Goal: Task Accomplishment & Management: Complete application form

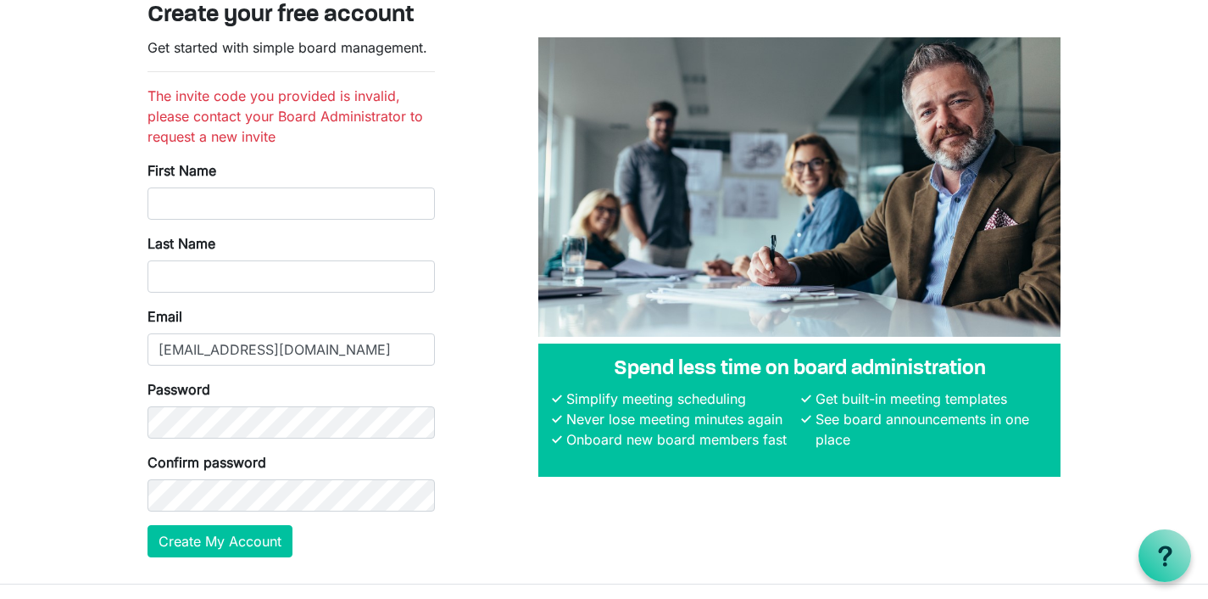
scroll to position [70, 0]
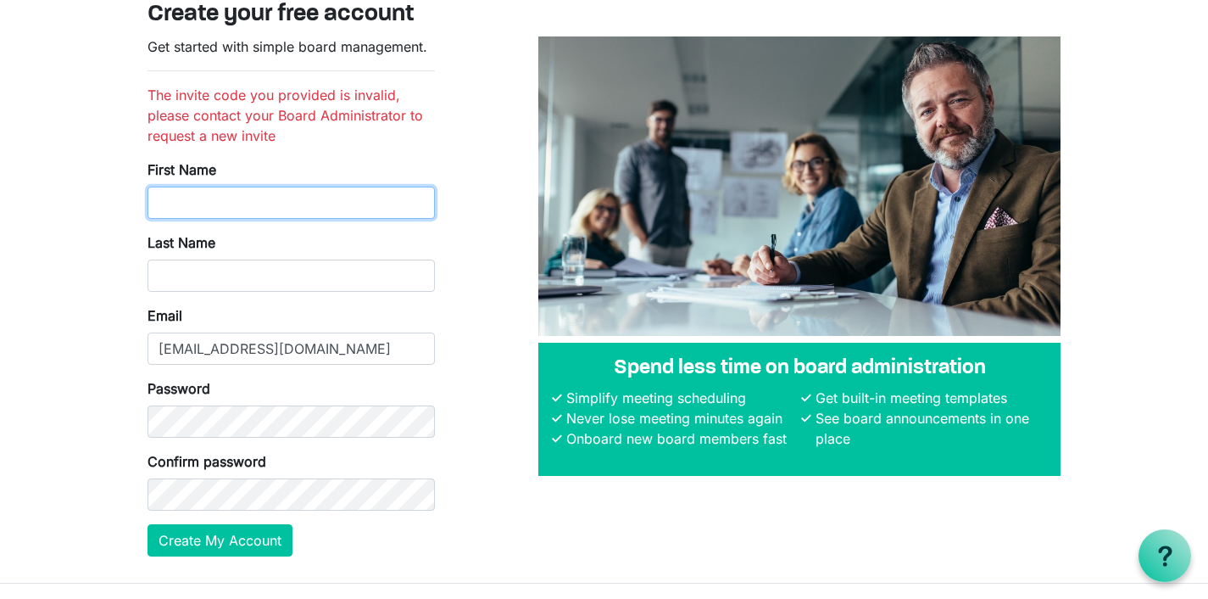
click at [173, 204] on input "First Name" at bounding box center [291, 203] width 287 height 32
type input "[PERSON_NAME]"
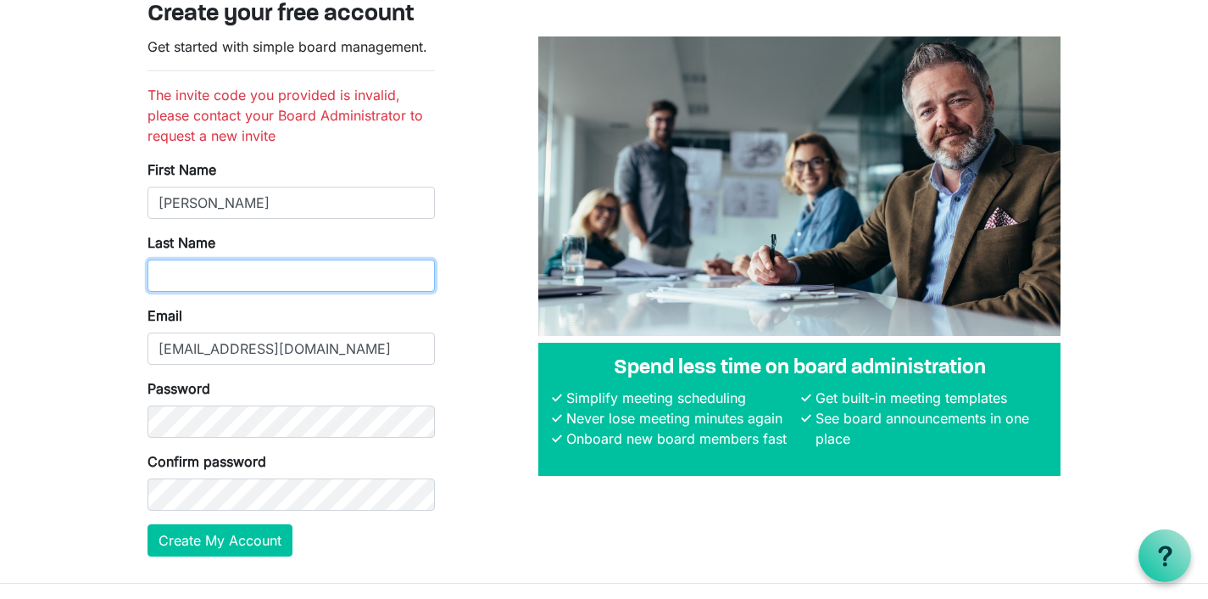
click at [214, 265] on input "Last Name" at bounding box center [291, 275] width 287 height 32
drag, startPoint x: 239, startPoint y: 276, endPoint x: 153, endPoint y: 269, distance: 86.8
click at [164, 270] on input "Washington-Reynolds" at bounding box center [291, 275] width 287 height 32
type input "[PERSON_NAME]"
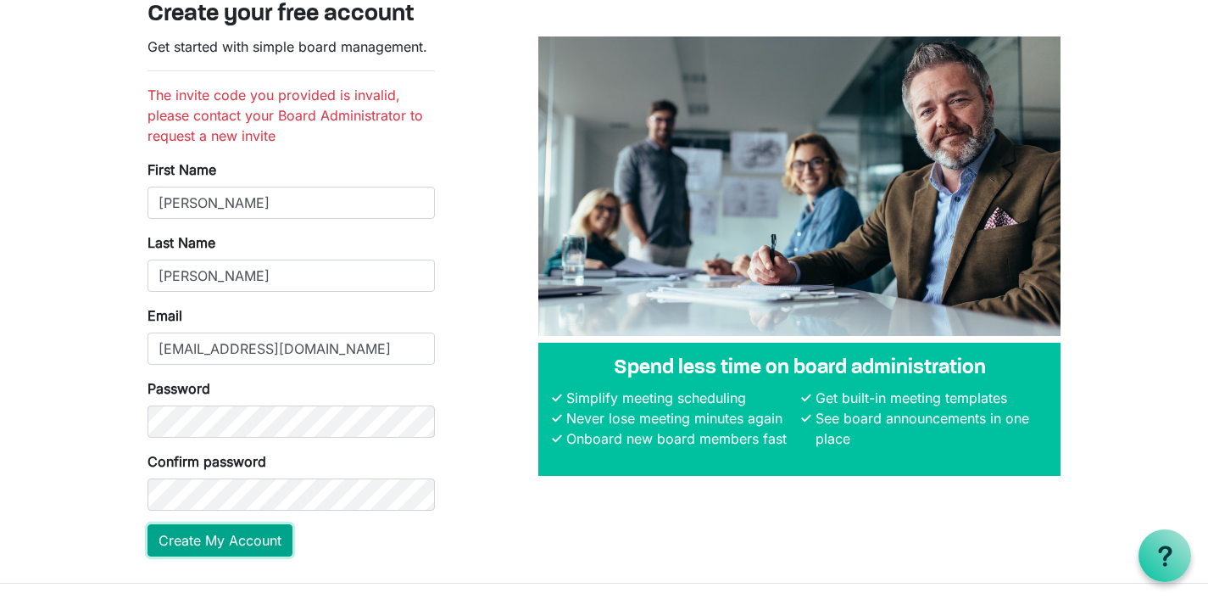
click at [170, 549] on button "Create My Account" at bounding box center [220, 540] width 145 height 32
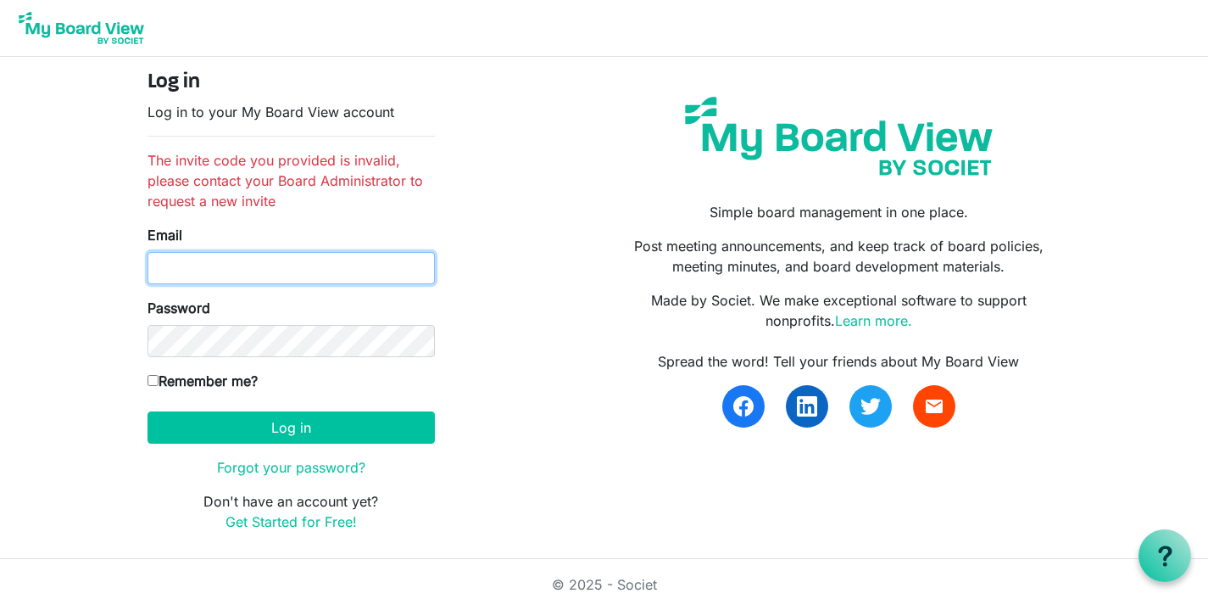
click at [232, 259] on input "Email" at bounding box center [291, 268] width 287 height 32
type input "[EMAIL_ADDRESS][DOMAIN_NAME]"
click at [337, 525] on link "Get Started for Free!" at bounding box center [291, 521] width 131 height 17
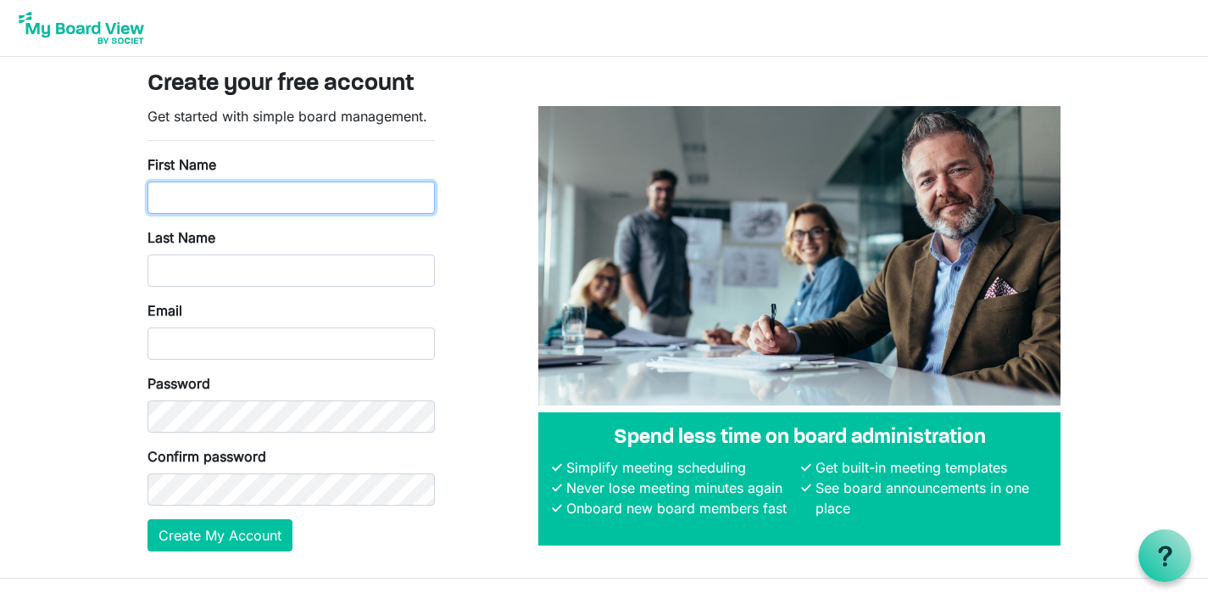
click at [230, 208] on input "First Name" at bounding box center [291, 197] width 287 height 32
type input "Myesha"
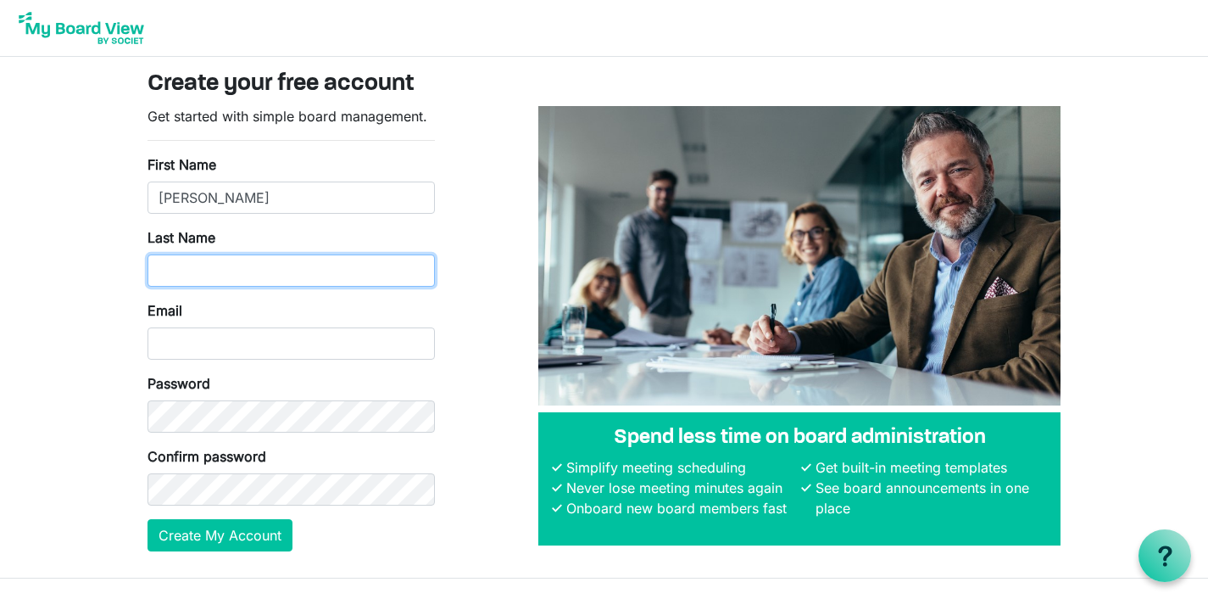
click at [241, 259] on input "Last Name" at bounding box center [291, 270] width 287 height 32
type input "[PERSON_NAME]"
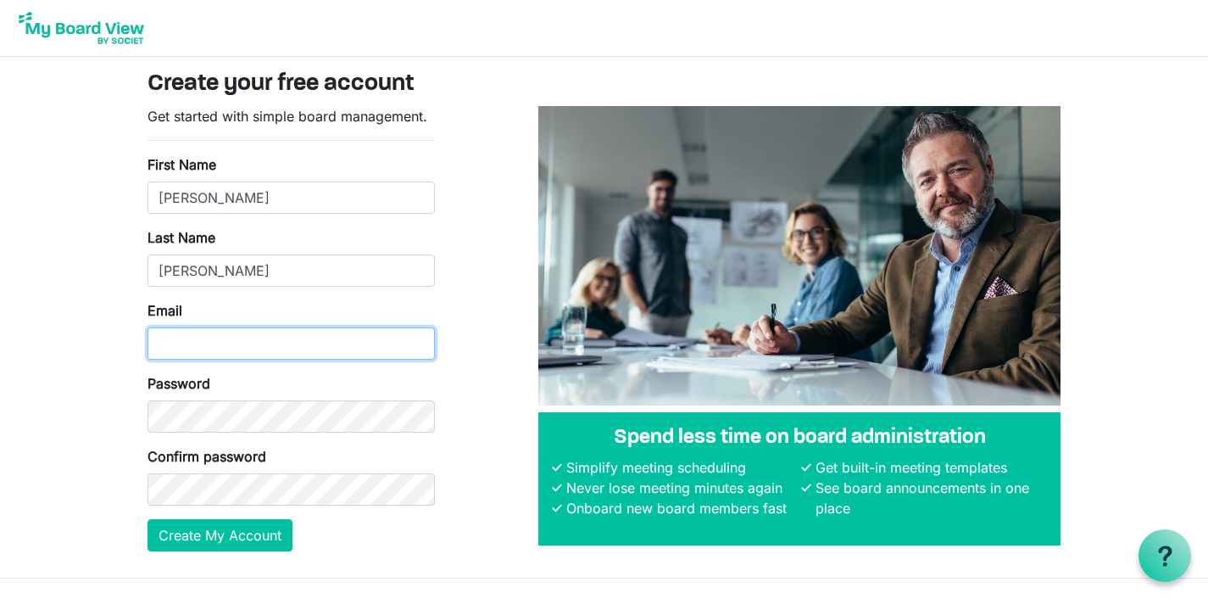
click at [234, 337] on input "Email" at bounding box center [291, 343] width 287 height 32
type input "[EMAIL_ADDRESS][DOMAIN_NAME]"
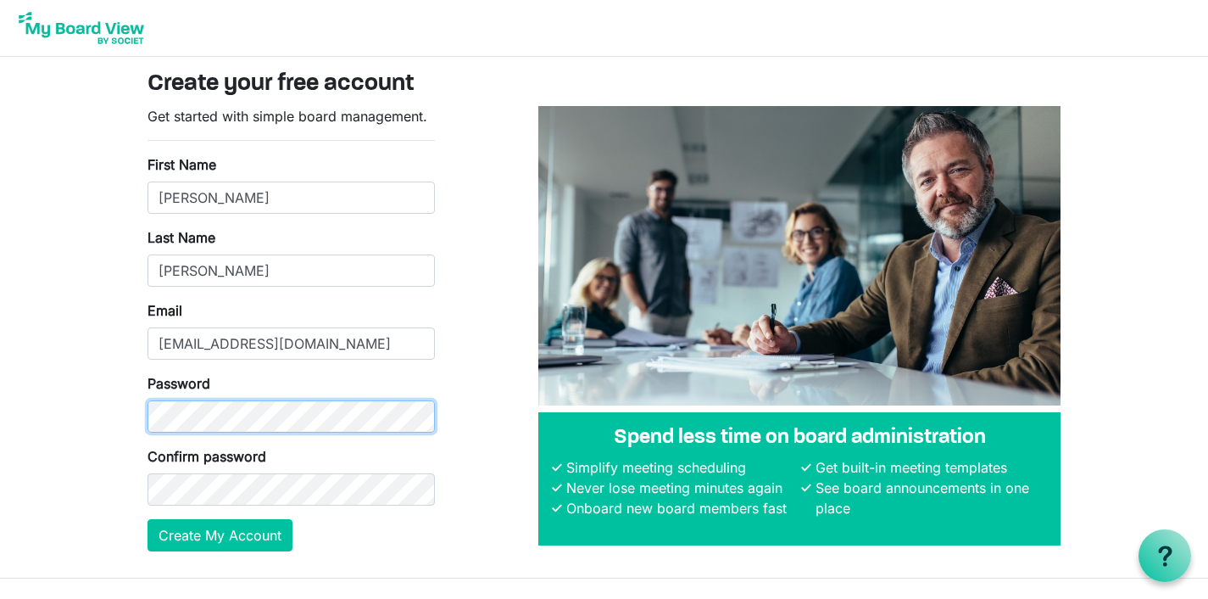
click at [115, 409] on body "Create your free account Get started with simple board management. First Name M…" at bounding box center [604, 289] width 1208 height 578
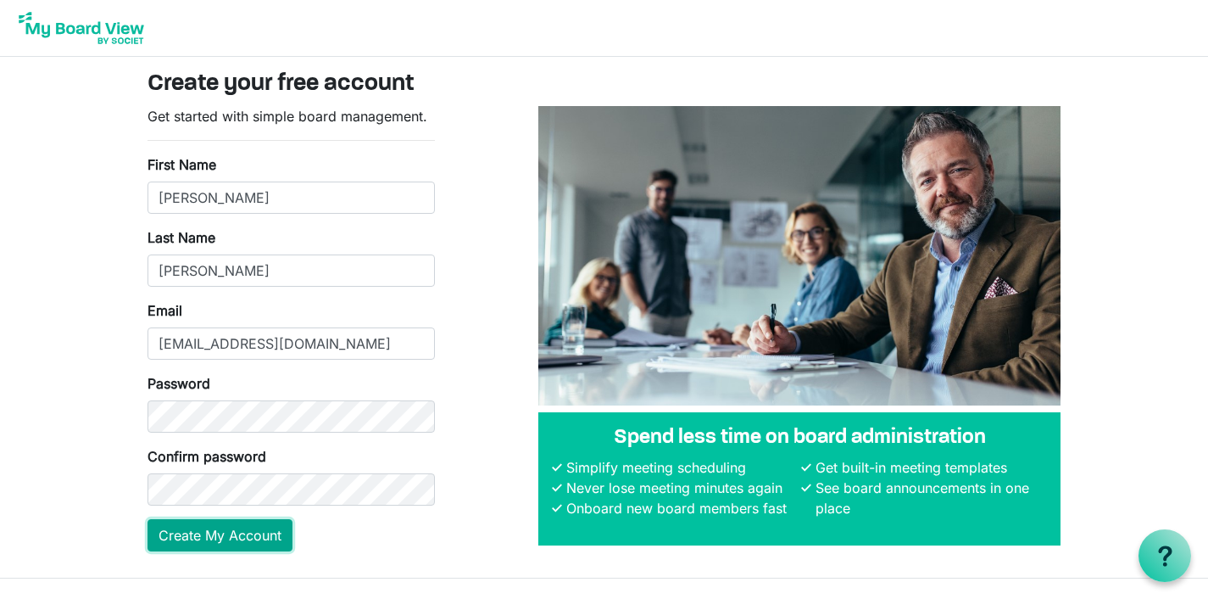
click at [172, 535] on button "Create My Account" at bounding box center [220, 535] width 145 height 32
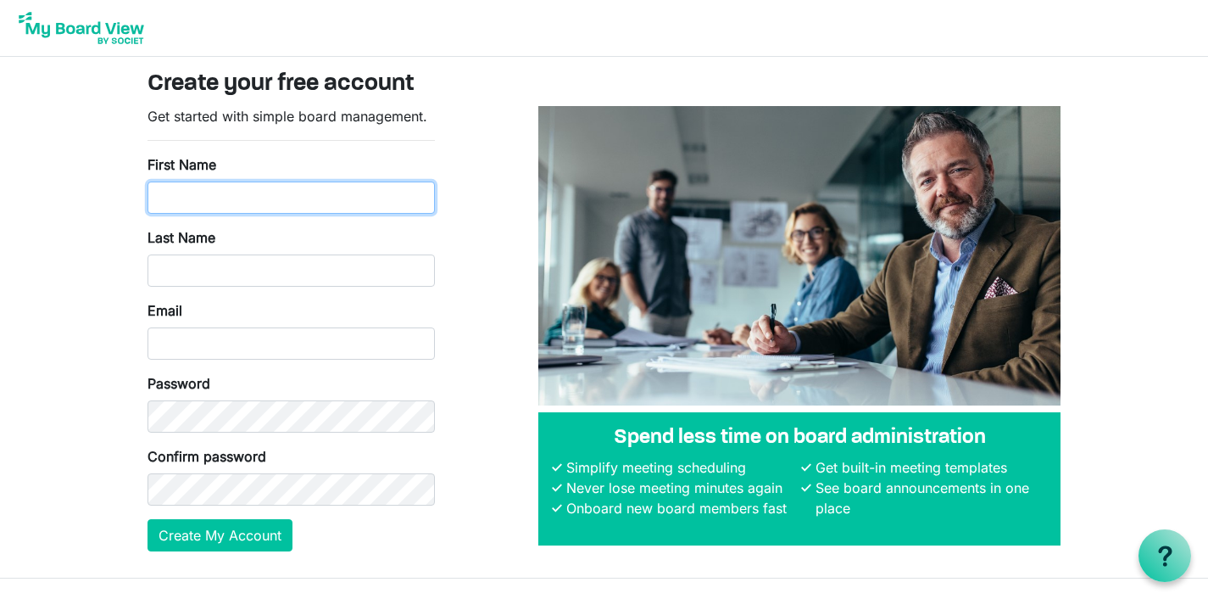
click at [238, 182] on input "First Name" at bounding box center [291, 197] width 287 height 32
type input "[PERSON_NAME]"
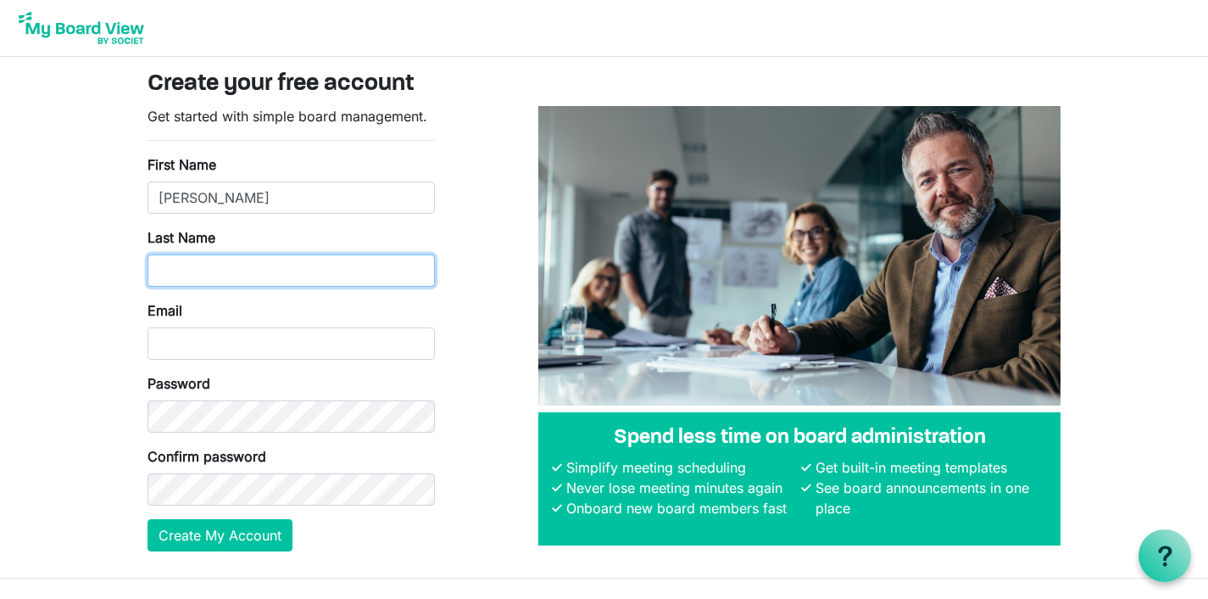
click at [248, 263] on input "Last Name" at bounding box center [291, 270] width 287 height 32
type input "Reynolds"
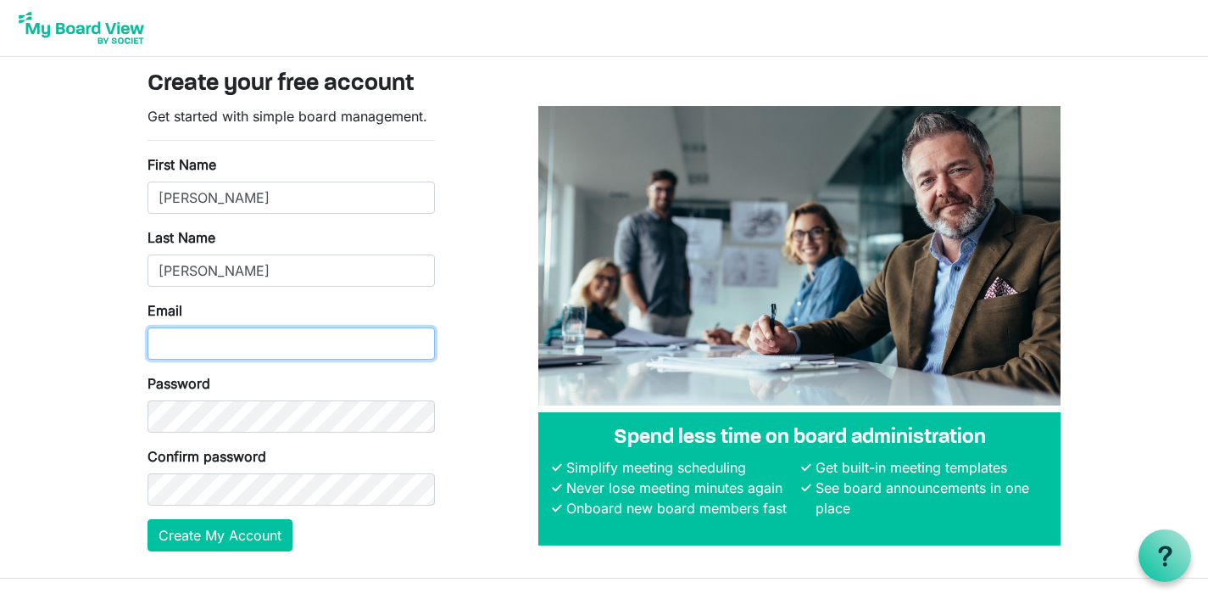
click at [228, 333] on input "Email" at bounding box center [291, 343] width 287 height 32
type input "[EMAIL_ADDRESS][DOMAIN_NAME]"
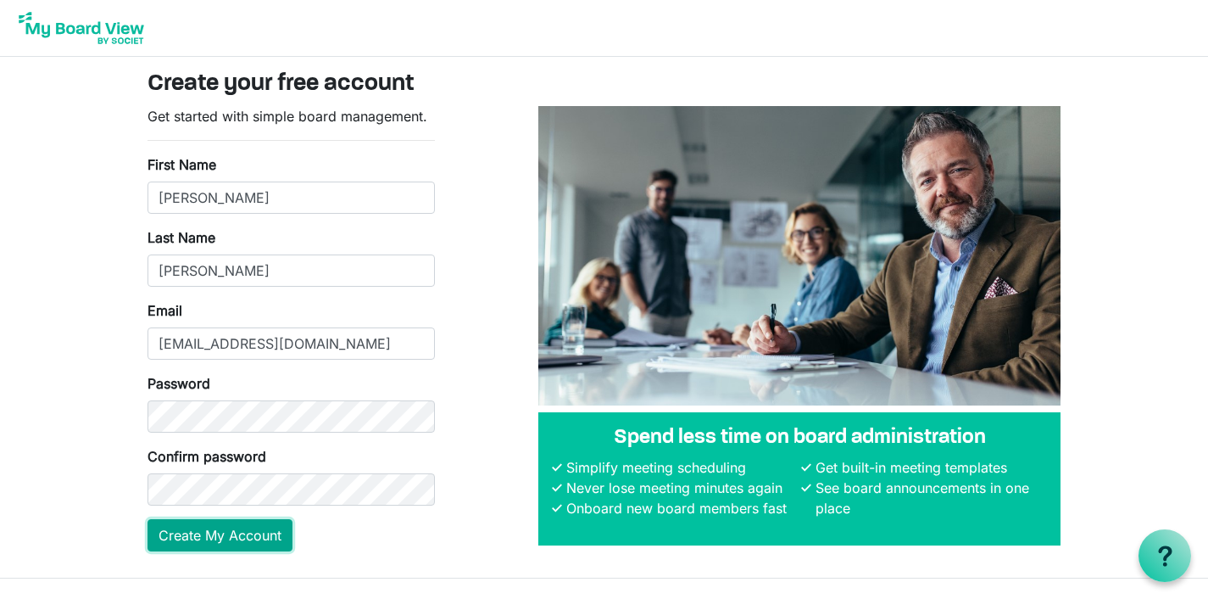
click at [196, 543] on button "Create My Account" at bounding box center [220, 535] width 145 height 32
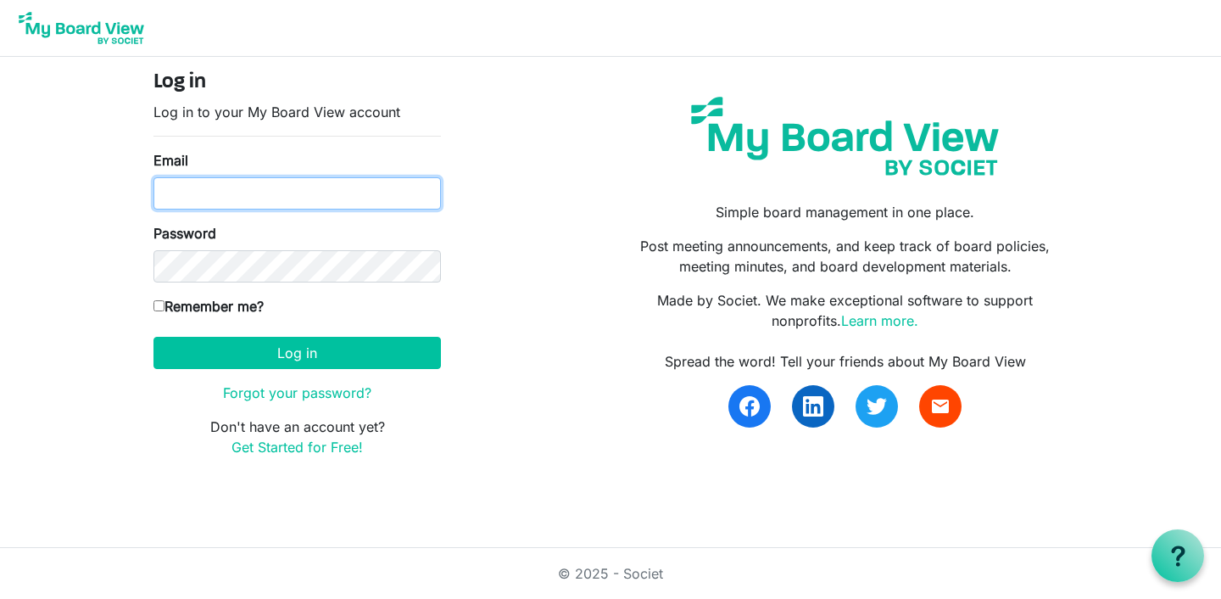
click at [344, 200] on input "Email" at bounding box center [296, 193] width 287 height 32
type input "[EMAIL_ADDRESS][DOMAIN_NAME]"
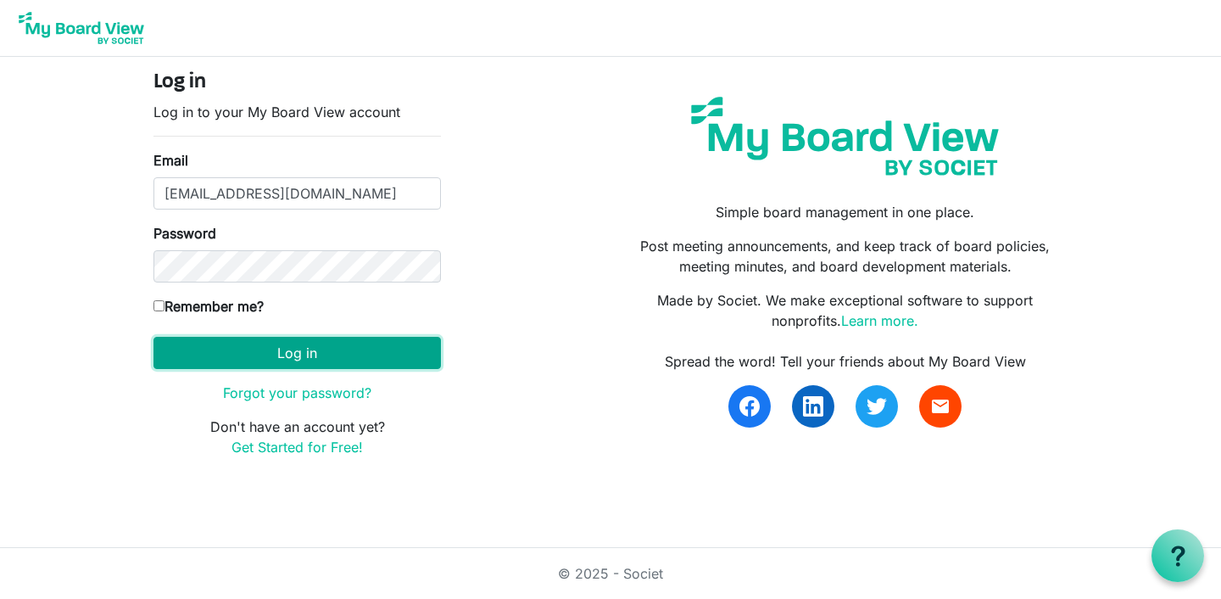
click at [292, 365] on button "Log in" at bounding box center [296, 353] width 287 height 32
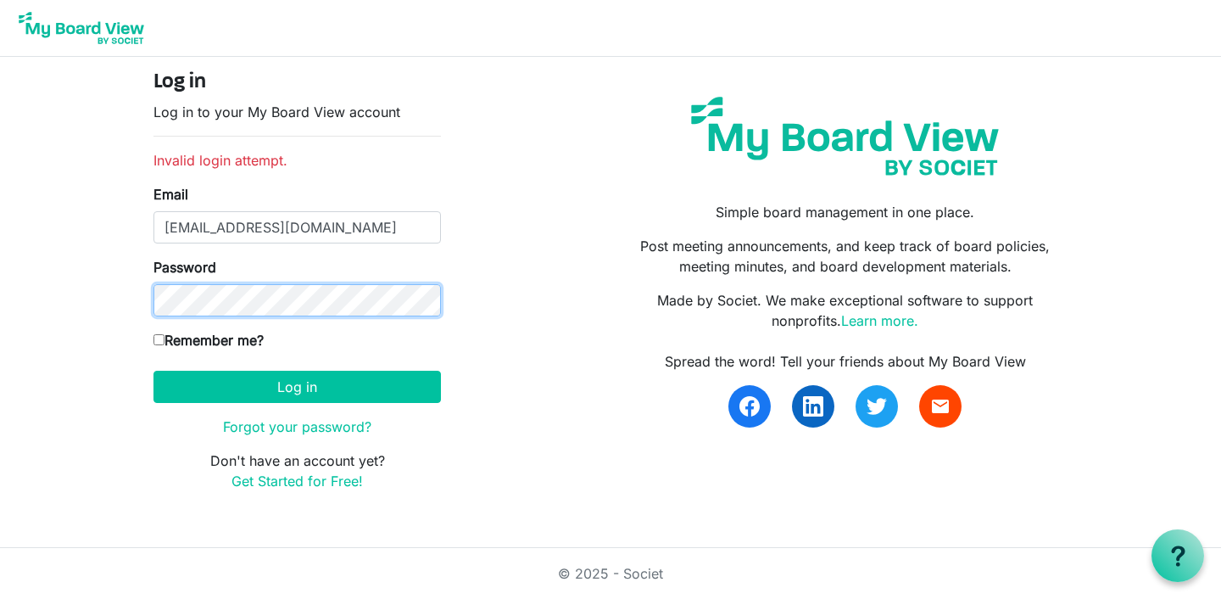
click at [153, 370] on button "Log in" at bounding box center [296, 386] width 287 height 32
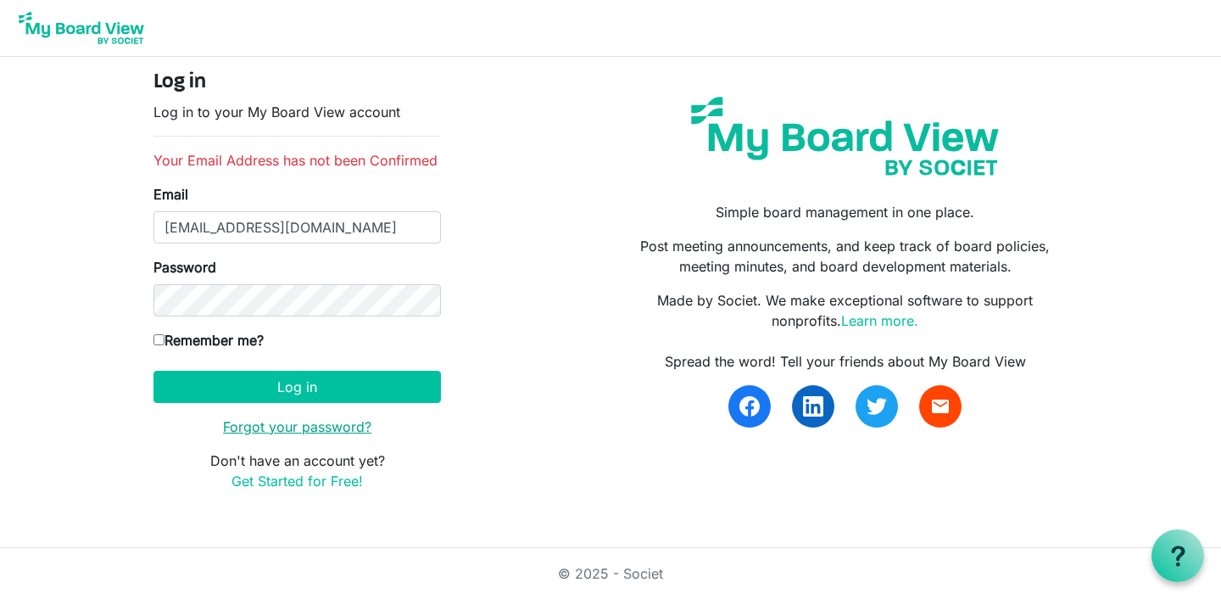
click at [244, 424] on link "Forgot your password?" at bounding box center [297, 426] width 148 height 17
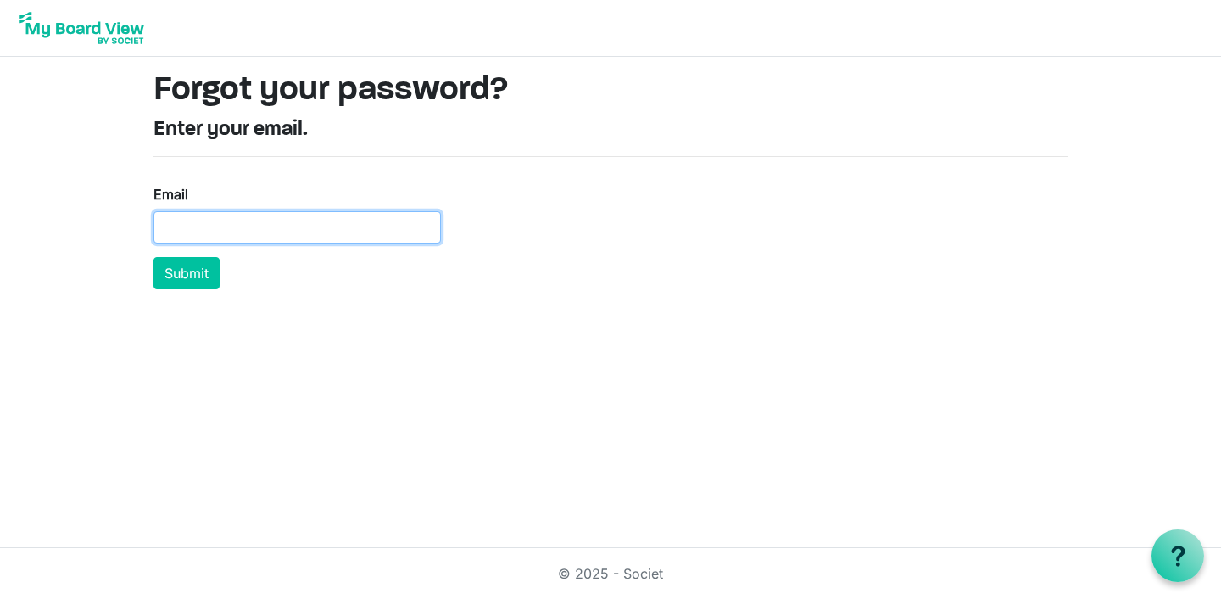
click at [214, 237] on input "Email" at bounding box center [296, 227] width 287 height 32
type input "[EMAIL_ADDRESS][DOMAIN_NAME]"
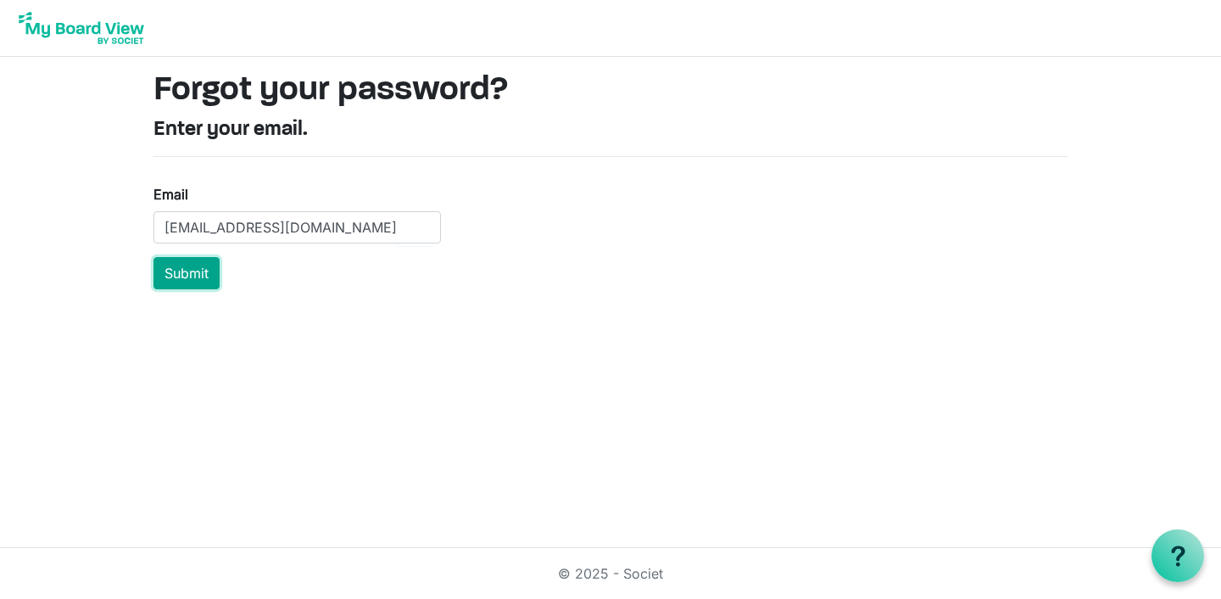
click at [196, 265] on button "Submit" at bounding box center [186, 273] width 66 height 32
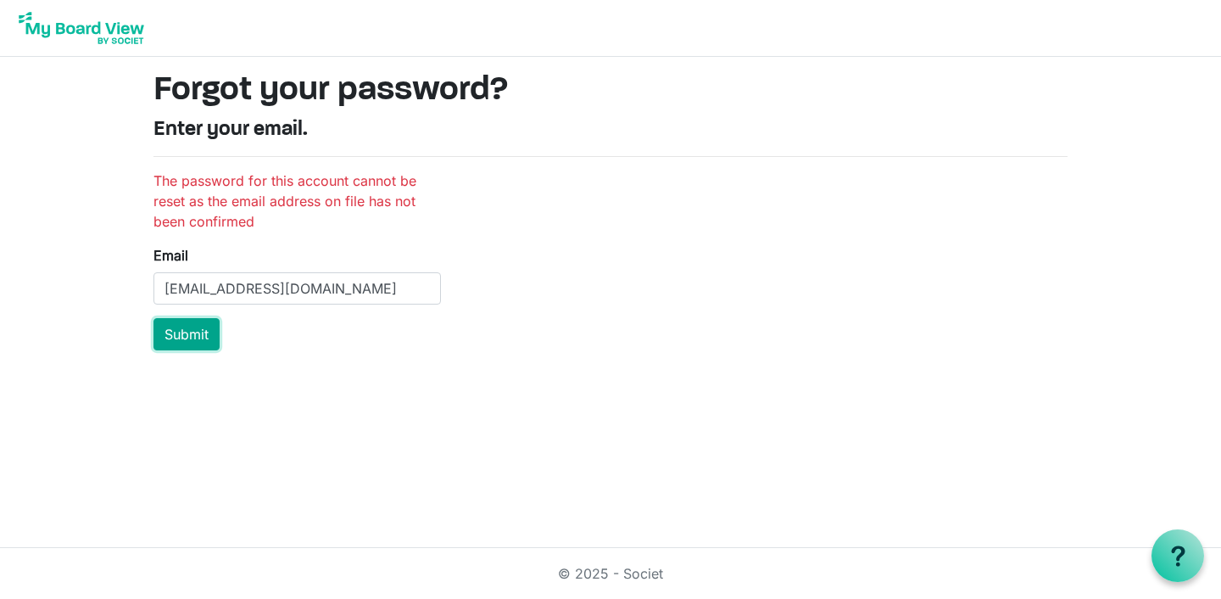
click at [189, 337] on button "Submit" at bounding box center [186, 334] width 66 height 32
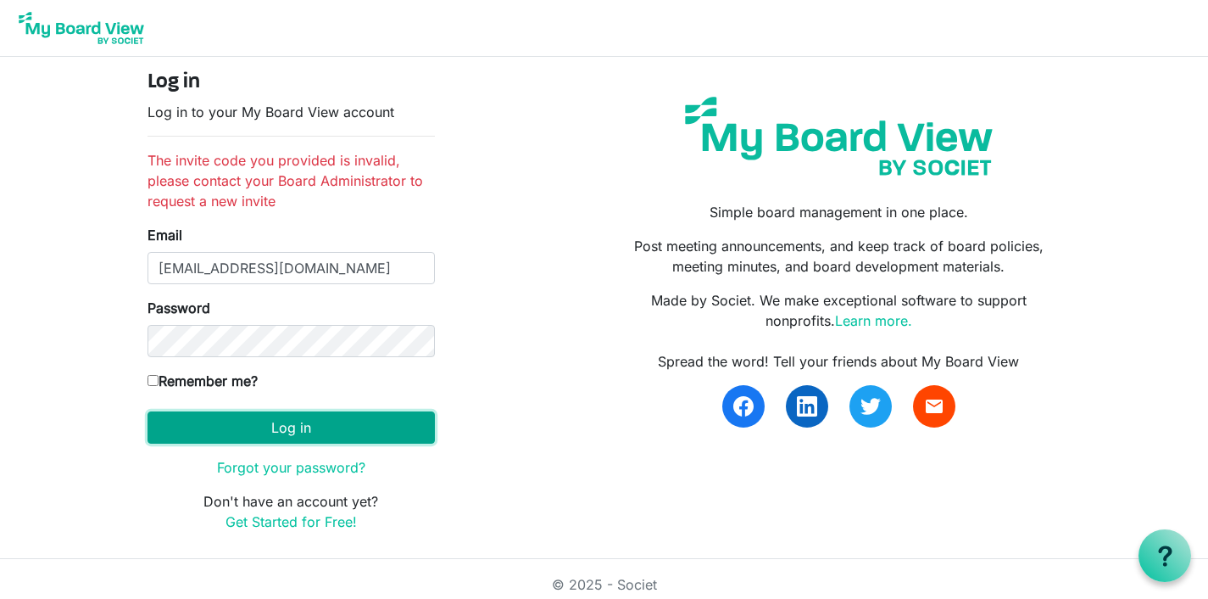
click at [228, 440] on button "Log in" at bounding box center [291, 427] width 287 height 32
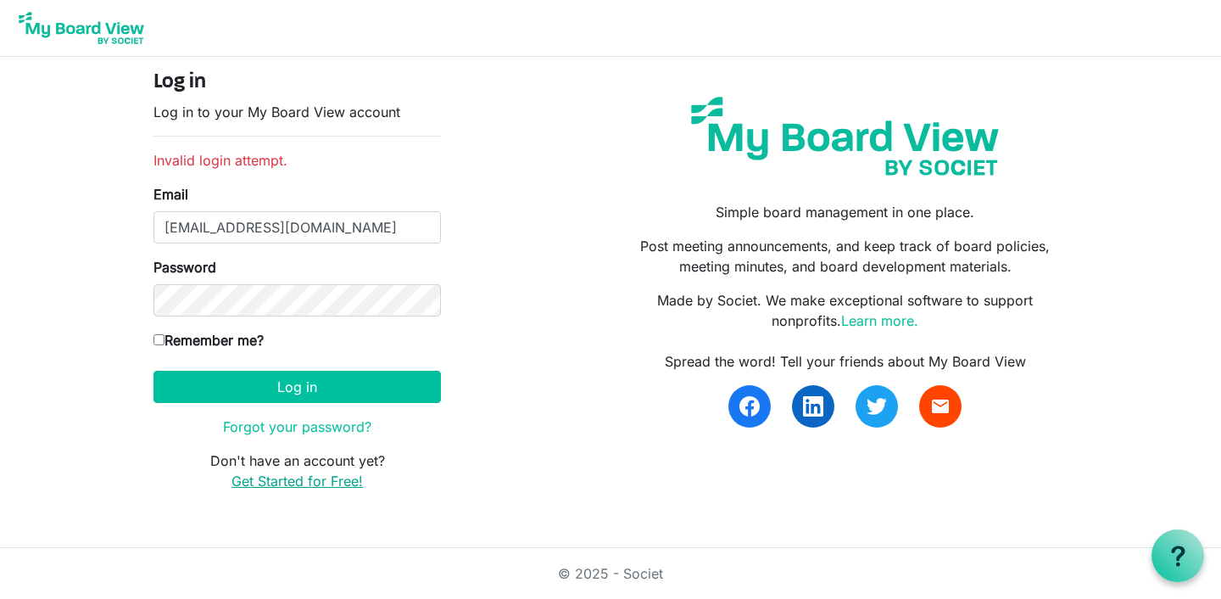
click at [268, 477] on link "Get Started for Free!" at bounding box center [296, 480] width 131 height 17
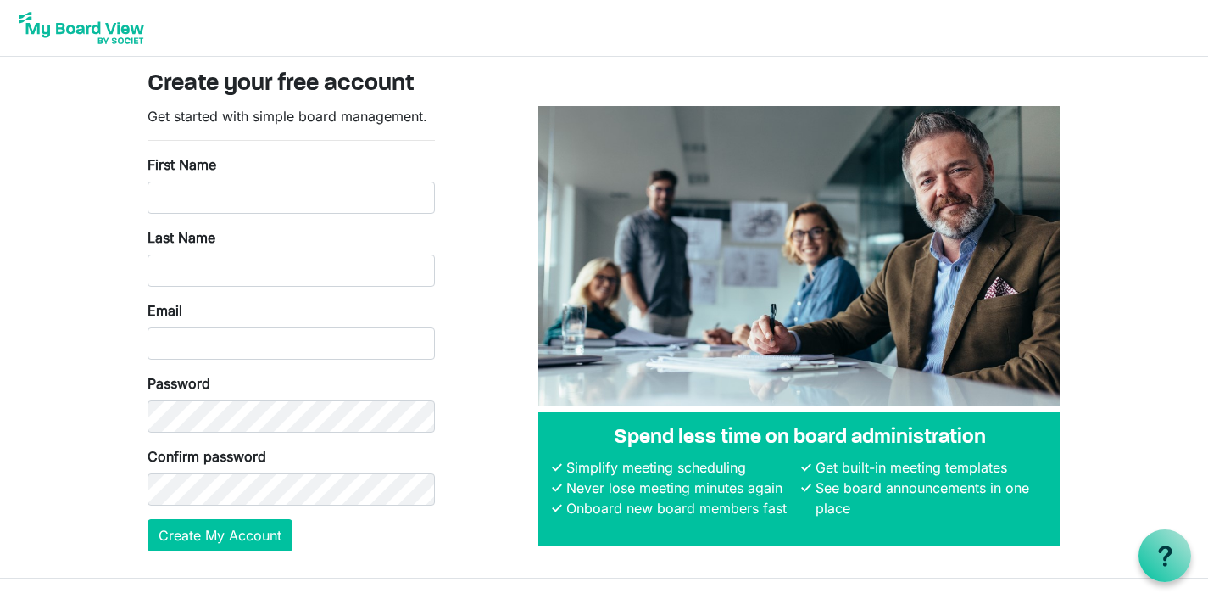
click at [268, 218] on form "Get started with simple board management. First Name Last Name Email Password C…" at bounding box center [291, 328] width 287 height 445
click at [259, 198] on input "First Name" at bounding box center [291, 197] width 287 height 32
type input "Myesha"
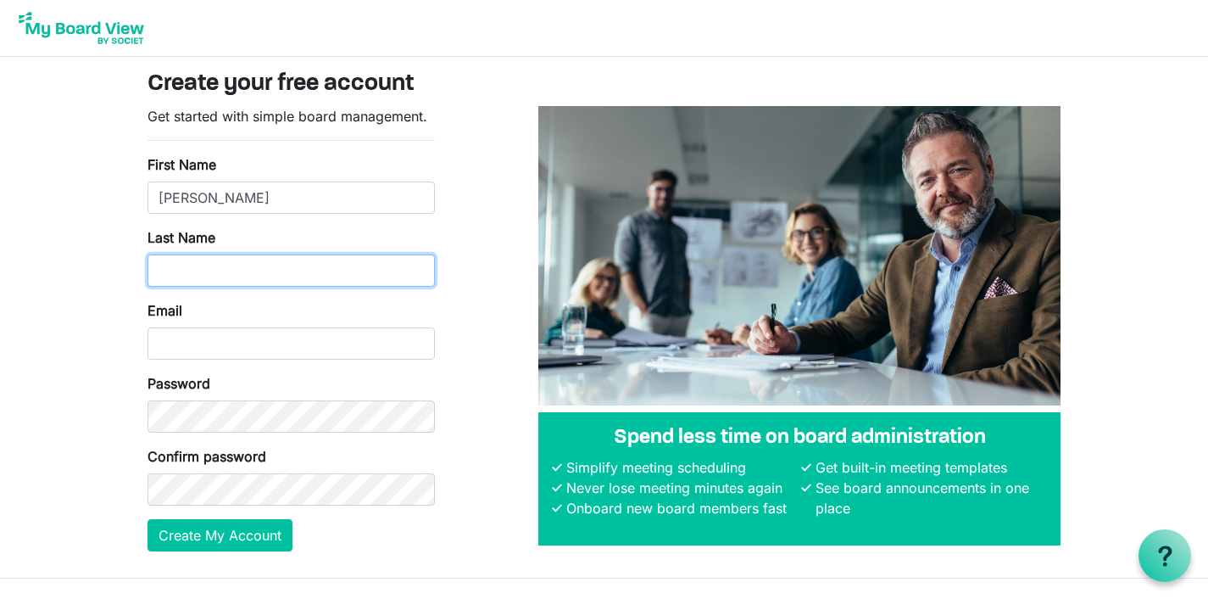
click at [246, 269] on input "Last Name" at bounding box center [291, 270] width 287 height 32
type input "[PERSON_NAME]"
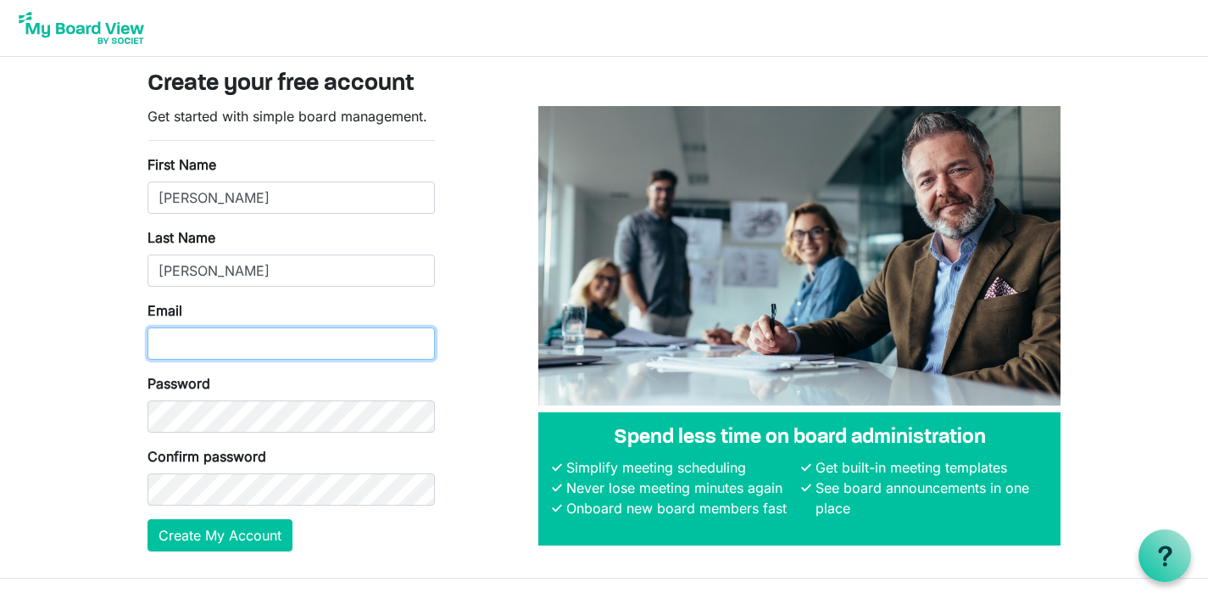
click at [228, 343] on input "Email" at bounding box center [291, 343] width 287 height 32
type input "[EMAIL_ADDRESS][DOMAIN_NAME]"
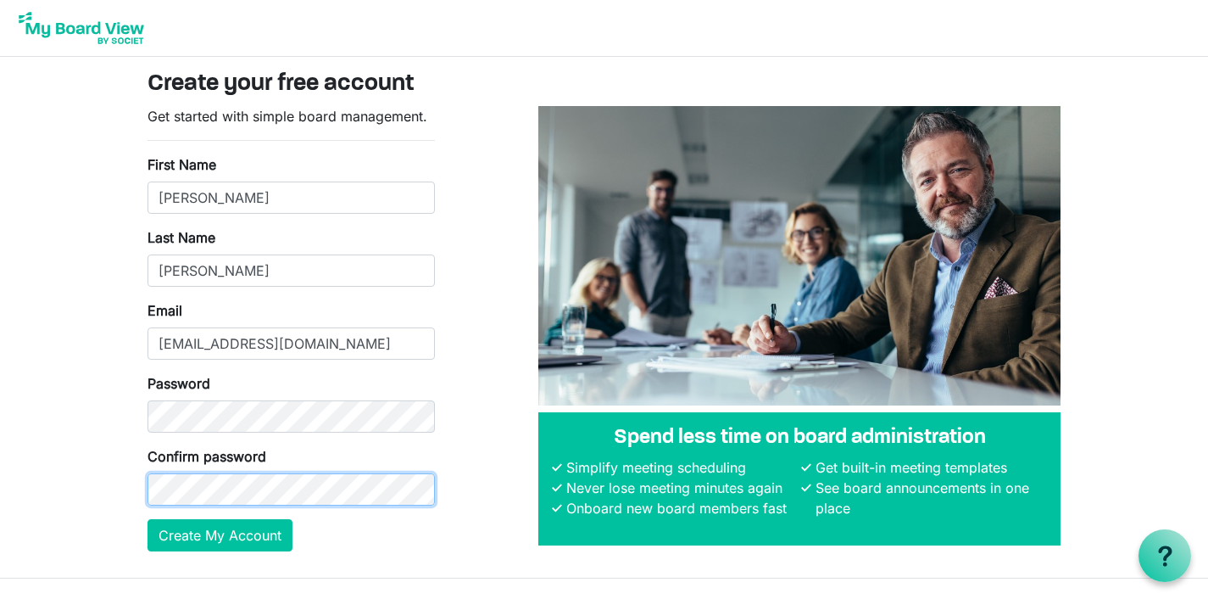
click at [148, 519] on button "Create My Account" at bounding box center [220, 535] width 145 height 32
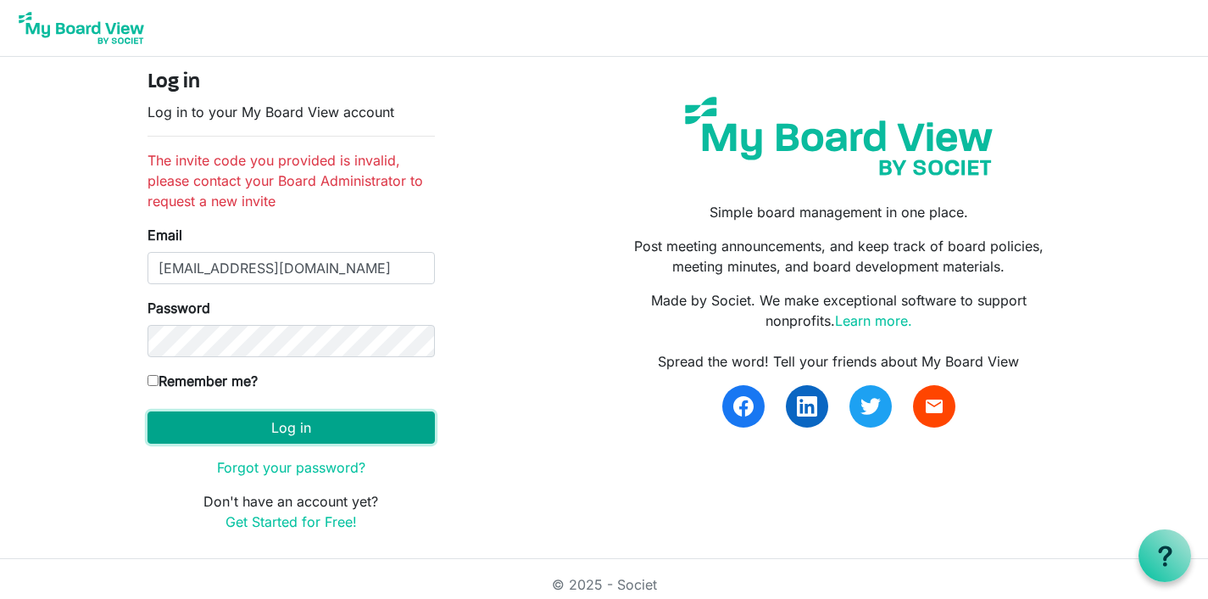
click at [199, 426] on button "Log in" at bounding box center [291, 427] width 287 height 32
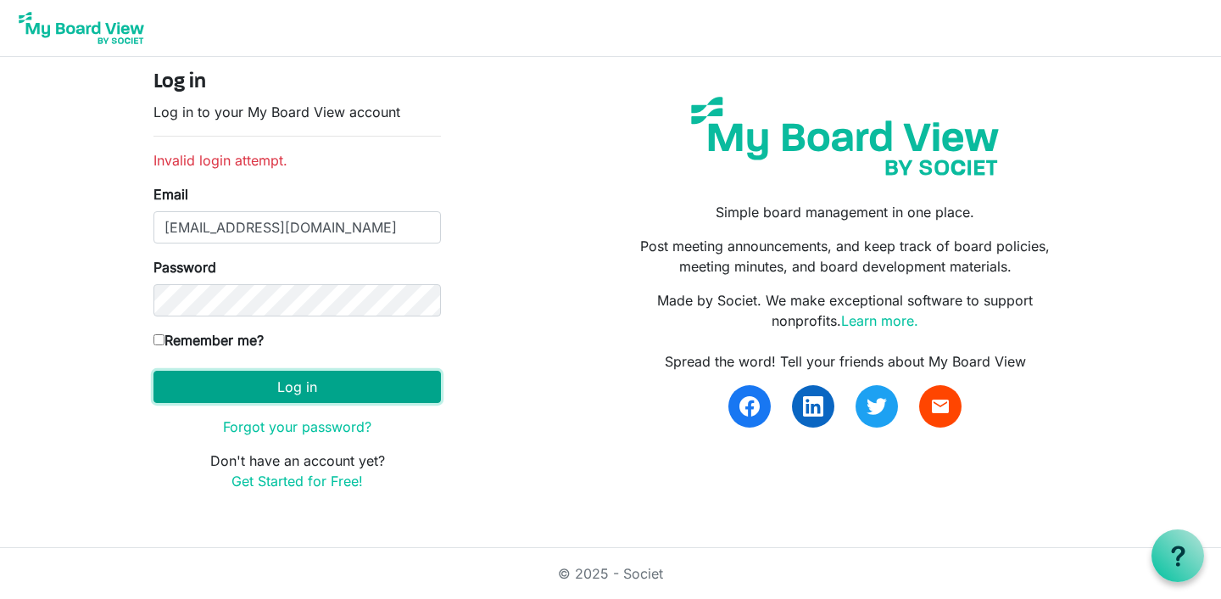
click at [276, 385] on button "Log in" at bounding box center [296, 386] width 287 height 32
